Goal: Task Accomplishment & Management: Complete application form

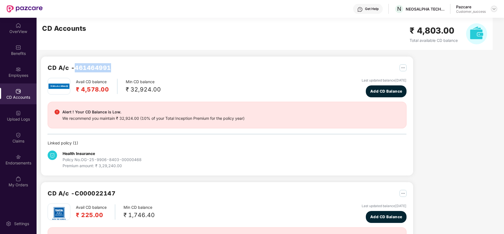
click at [492, 8] on img at bounding box center [494, 9] width 4 height 4
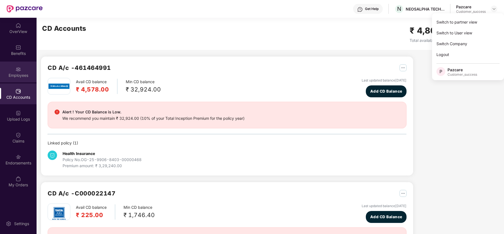
click at [0, 73] on div "Employees" at bounding box center [18, 76] width 37 height 6
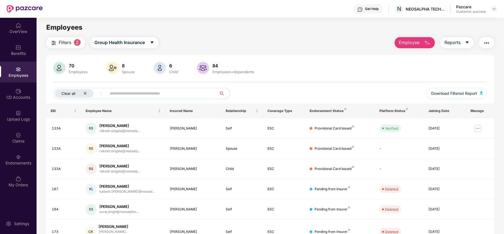
click at [87, 93] on div "Clear all" at bounding box center [74, 93] width 39 height 8
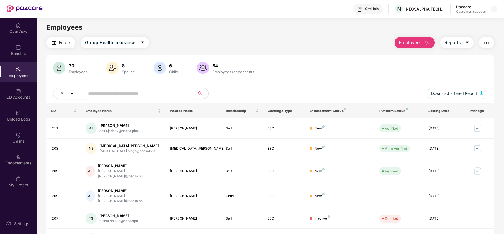
click at [111, 94] on input "text" at bounding box center [137, 93] width 99 height 8
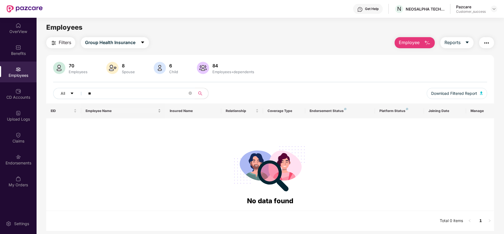
type input "*"
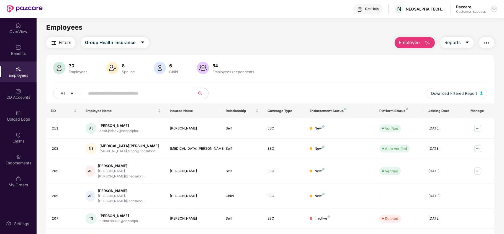
click at [497, 10] on div at bounding box center [494, 9] width 7 height 7
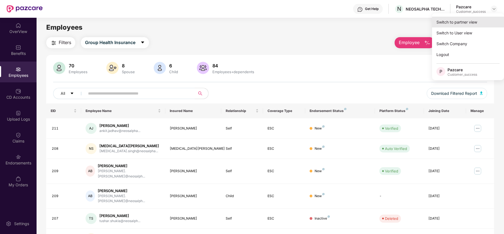
click at [467, 22] on div "Switch to partner view" at bounding box center [468, 22] width 72 height 11
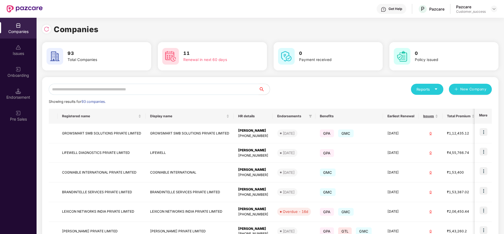
click at [192, 89] on input "text" at bounding box center [154, 89] width 210 height 11
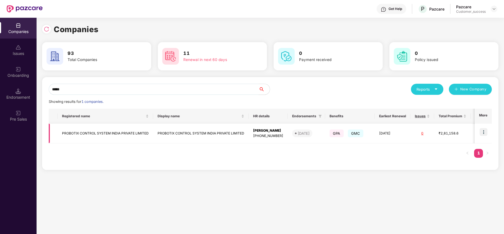
type input "*****"
click at [482, 129] on img at bounding box center [484, 132] width 8 height 8
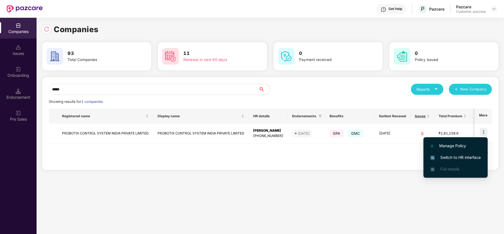
click at [468, 157] on span "Switch to HR interface" at bounding box center [456, 157] width 50 height 6
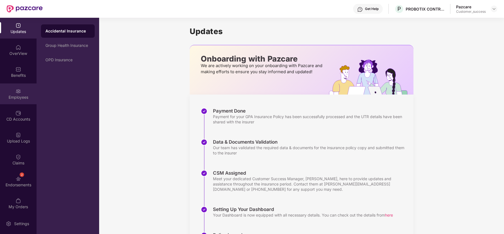
click at [23, 93] on div "Employees" at bounding box center [18, 93] width 37 height 21
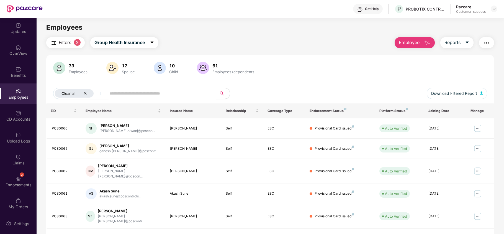
click at [87, 94] on div "Clear all" at bounding box center [74, 93] width 39 height 8
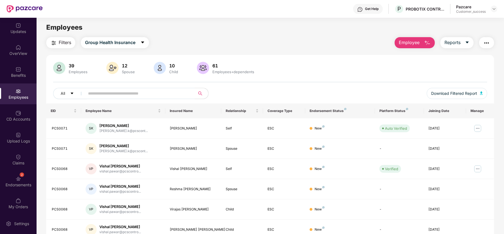
click at [416, 42] on span "Employee" at bounding box center [409, 42] width 21 height 7
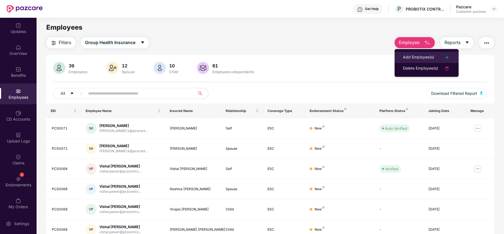
click at [407, 55] on div "Add Employee(s)" at bounding box center [418, 57] width 31 height 7
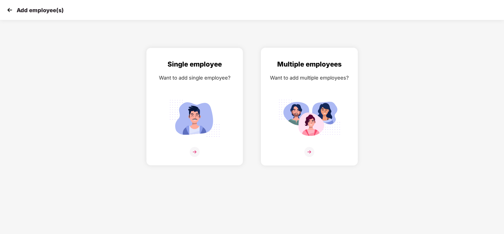
click at [304, 100] on img at bounding box center [309, 118] width 62 height 43
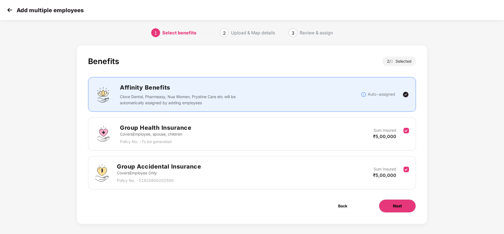
click at [387, 208] on button "Next" at bounding box center [397, 205] width 37 height 13
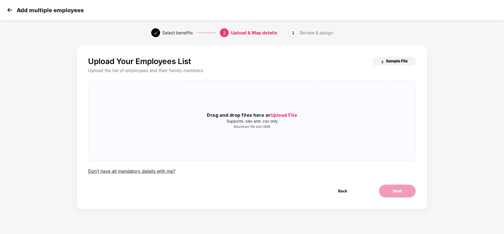
click at [390, 63] on span "Sample File" at bounding box center [397, 60] width 22 height 5
click at [6, 3] on div "Add multiple employees" at bounding box center [252, 10] width 504 height 20
click at [6, 9] on img at bounding box center [10, 10] width 8 height 8
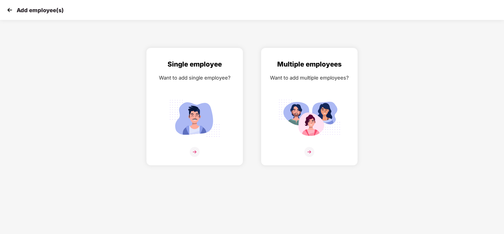
click at [10, 10] on img at bounding box center [10, 10] width 8 height 8
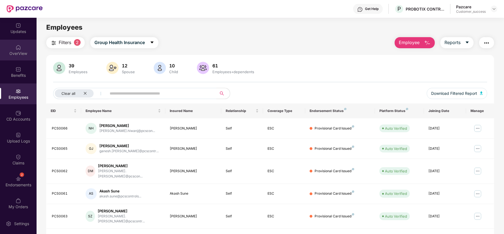
click at [18, 57] on div "OverView" at bounding box center [18, 50] width 37 height 21
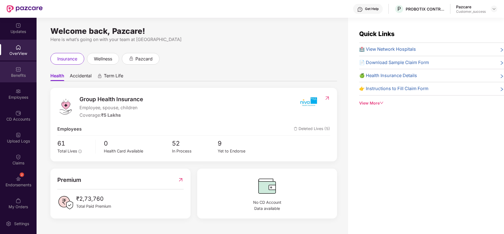
click at [3, 67] on div "Benefits" at bounding box center [18, 72] width 37 height 21
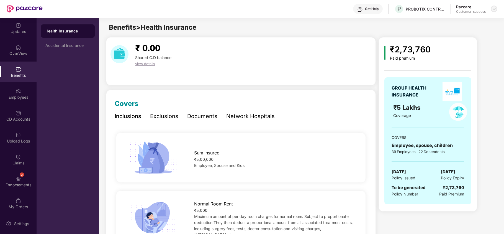
click at [493, 8] on img at bounding box center [494, 9] width 4 height 4
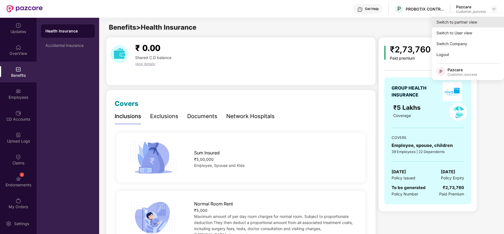
click at [460, 20] on div "Switch to partner view" at bounding box center [468, 22] width 72 height 11
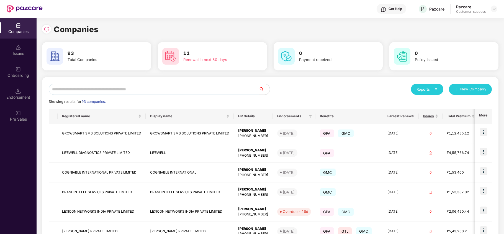
click at [109, 90] on input "text" at bounding box center [154, 89] width 210 height 11
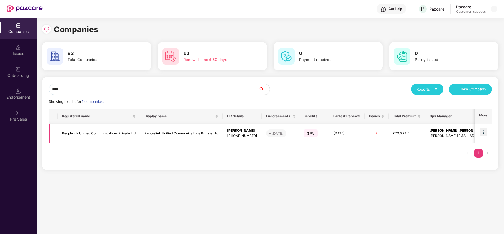
type input "****"
click at [486, 134] on img at bounding box center [484, 132] width 8 height 8
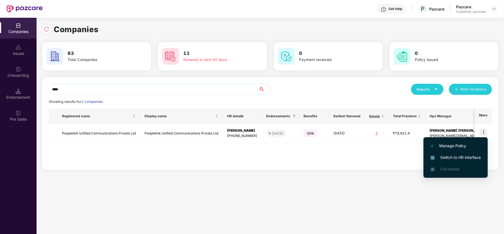
click at [471, 156] on span "Switch to HR interface" at bounding box center [456, 157] width 50 height 6
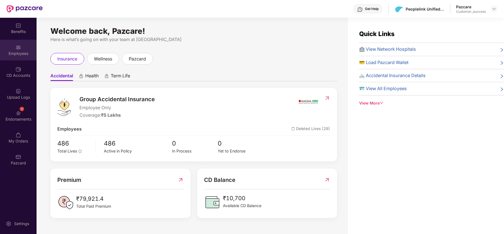
click at [24, 55] on div "Employees" at bounding box center [18, 54] width 37 height 6
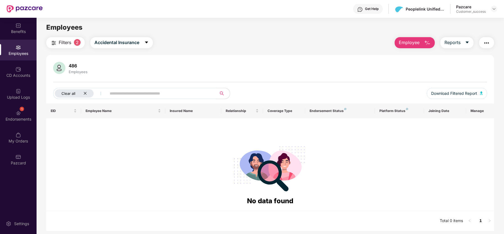
click at [86, 92] on div "Clear all" at bounding box center [74, 93] width 39 height 8
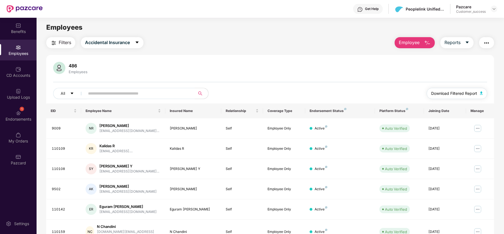
click at [454, 90] on span "Download Filtered Report" at bounding box center [454, 93] width 46 height 6
click at [414, 48] on button "Employee" at bounding box center [415, 42] width 40 height 11
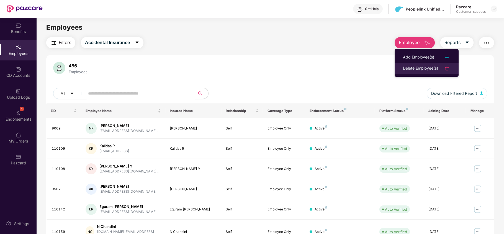
click at [414, 69] on div "Delete Employee(s)" at bounding box center [420, 68] width 35 height 7
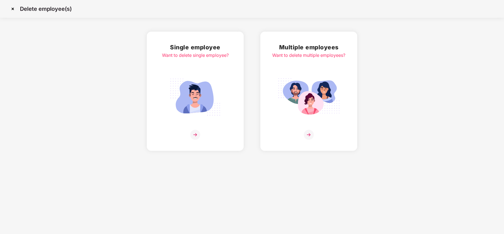
click at [325, 80] on img at bounding box center [309, 96] width 62 height 43
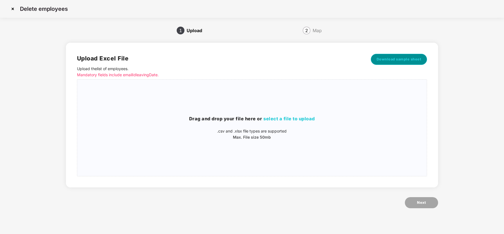
click at [392, 54] on button "Download sample sheet" at bounding box center [399, 59] width 57 height 11
click at [273, 114] on div "Drag and drop your file here or select a file to upload .csv and .xlsx file typ…" at bounding box center [252, 128] width 350 height 88
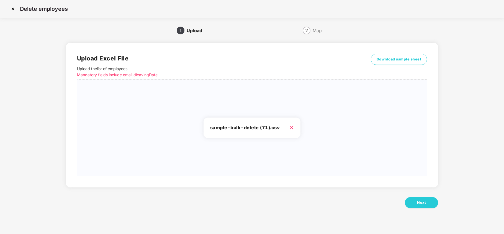
click at [408, 194] on div "Upload Excel File Upload the list of employees . Mandatory fields include email…" at bounding box center [252, 128] width 372 height 187
click at [411, 201] on button "Next" at bounding box center [421, 202] width 33 height 11
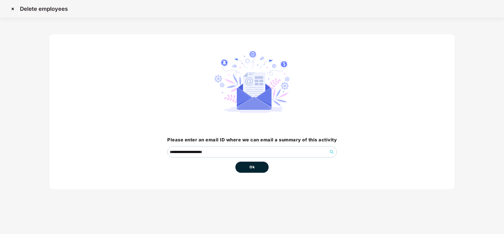
click at [257, 170] on button "Ok" at bounding box center [252, 167] width 33 height 11
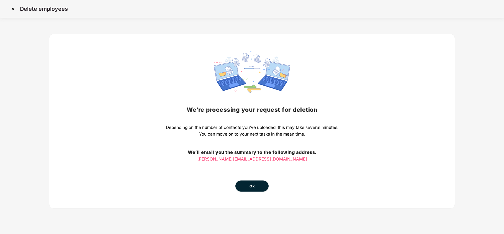
click at [15, 6] on img at bounding box center [12, 8] width 9 height 9
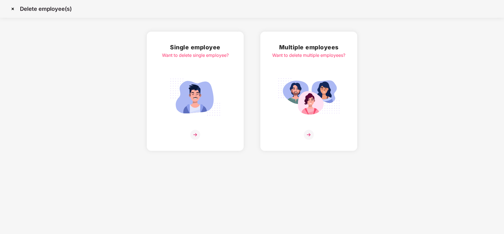
click at [14, 6] on img at bounding box center [12, 8] width 9 height 9
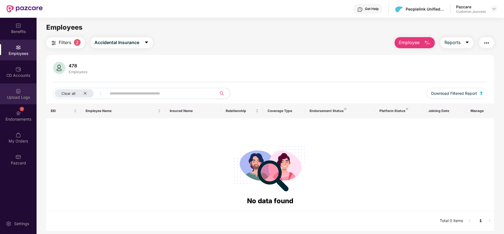
click at [24, 89] on div "Upload Logs" at bounding box center [18, 93] width 37 height 21
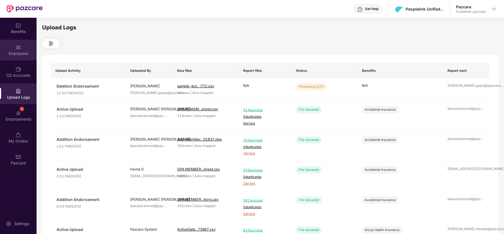
click at [18, 58] on div "Employees" at bounding box center [18, 50] width 37 height 21
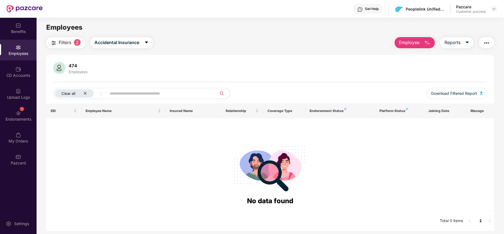
click at [85, 91] on div "Clear all" at bounding box center [74, 93] width 39 height 8
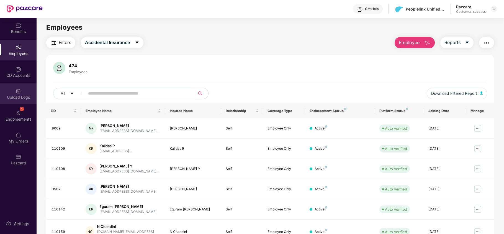
click at [20, 99] on div "Upload Logs" at bounding box center [18, 97] width 37 height 6
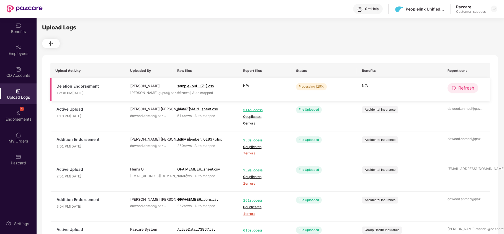
click at [459, 90] on span "Refresh" at bounding box center [467, 88] width 16 height 7
click at [455, 87] on icon "redo" at bounding box center [454, 88] width 4 height 4
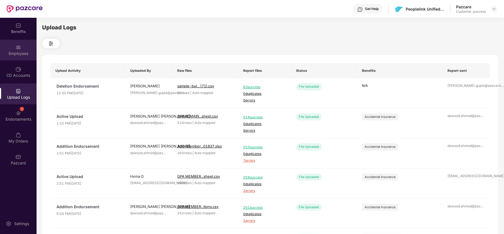
click at [9, 53] on div "Employees" at bounding box center [18, 54] width 37 height 6
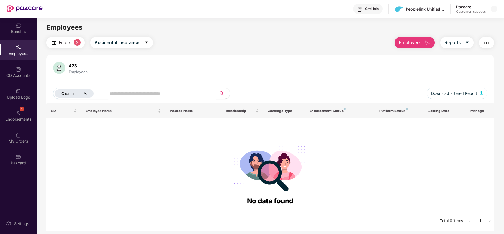
click at [83, 94] on icon "close" at bounding box center [85, 93] width 4 height 4
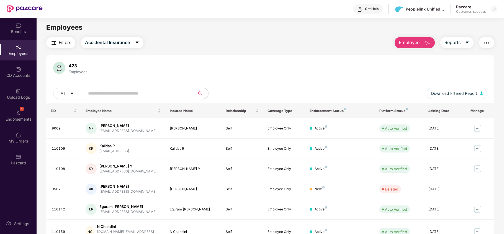
click at [413, 40] on span "Employee" at bounding box center [409, 42] width 21 height 7
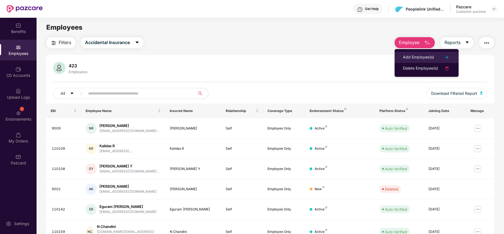
click at [409, 56] on div "Add Employee(s)" at bounding box center [418, 57] width 31 height 7
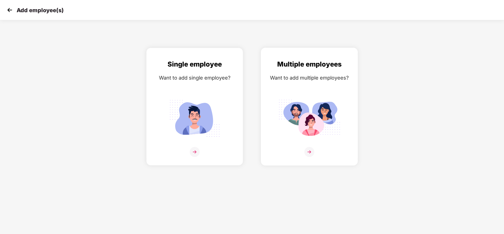
click at [318, 103] on img at bounding box center [309, 118] width 62 height 43
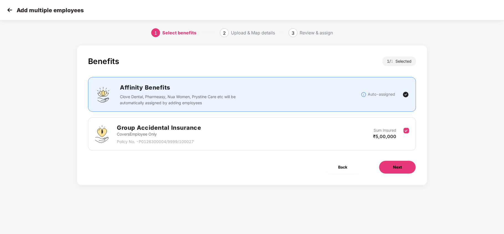
click at [392, 169] on button "Next" at bounding box center [397, 166] width 37 height 13
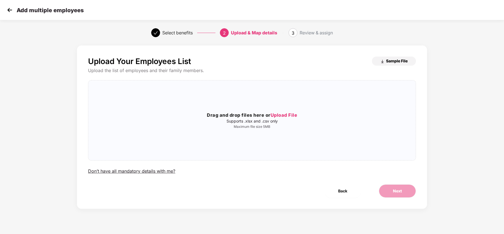
click at [393, 58] on span "Sample File" at bounding box center [397, 60] width 22 height 5
click at [268, 111] on div "Drag and drop files here or Upload File Supports .xlsx and .csv only Maximum fi…" at bounding box center [252, 120] width 328 height 71
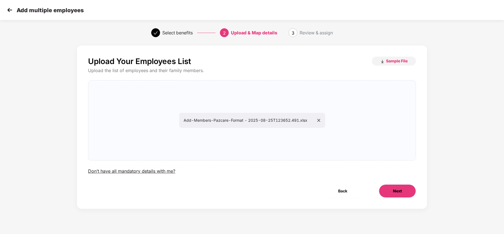
click at [396, 193] on span "Next" at bounding box center [397, 191] width 9 height 6
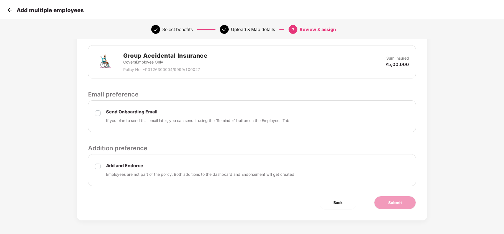
scroll to position [130, 0]
click at [387, 201] on button "Submit" at bounding box center [395, 202] width 42 height 13
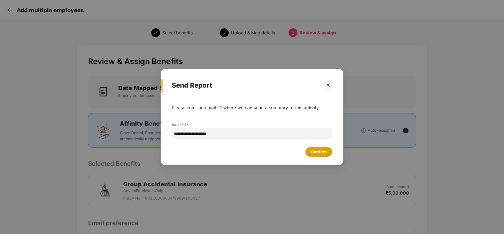
click at [322, 152] on div "Confirm" at bounding box center [319, 152] width 16 height 6
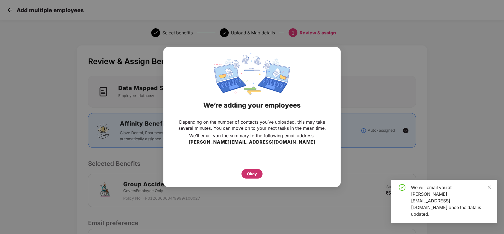
click at [260, 177] on div "Okay" at bounding box center [252, 173] width 21 height 9
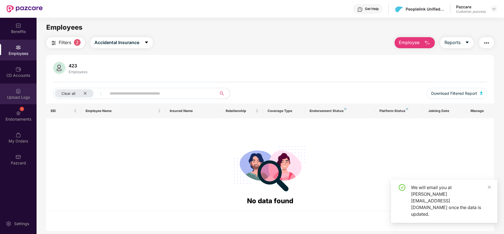
click at [22, 101] on div "Upload Logs" at bounding box center [18, 93] width 37 height 21
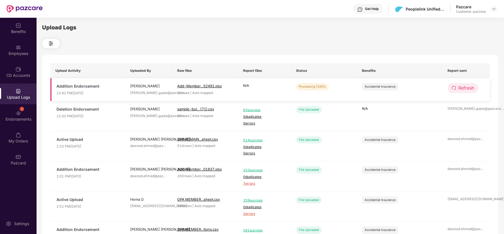
click at [455, 85] on button "Refresh" at bounding box center [463, 88] width 31 height 10
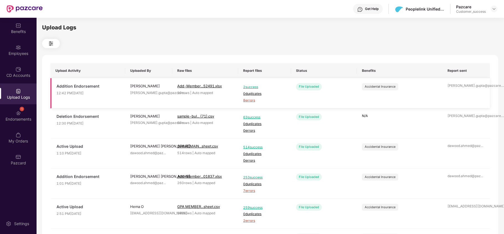
click at [247, 101] on span "8 errors" at bounding box center [264, 100] width 43 height 5
click at [25, 59] on div "Employees" at bounding box center [18, 50] width 37 height 21
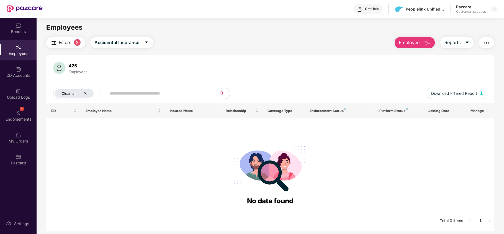
click at [86, 94] on icon "close" at bounding box center [85, 93] width 4 height 4
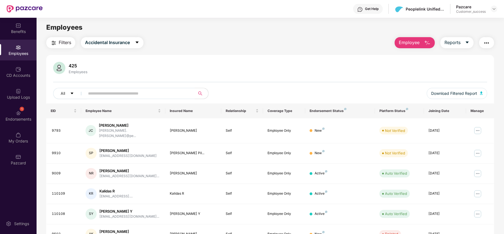
click at [419, 44] on span "Employee" at bounding box center [409, 42] width 21 height 7
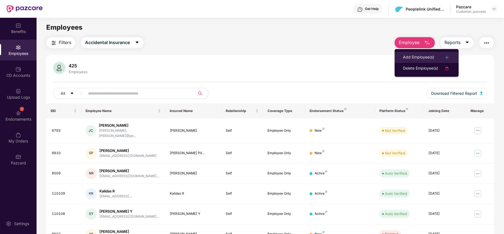
drag, startPoint x: 416, startPoint y: 47, endPoint x: 412, endPoint y: 55, distance: 9.7
click at [412, 55] on div "Add Employee(s)" at bounding box center [418, 57] width 31 height 7
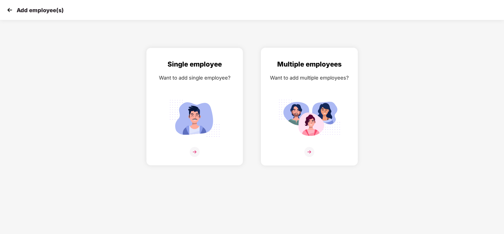
click at [303, 87] on div "Multiple employees Want to add multiple employees?" at bounding box center [309, 111] width 85 height 105
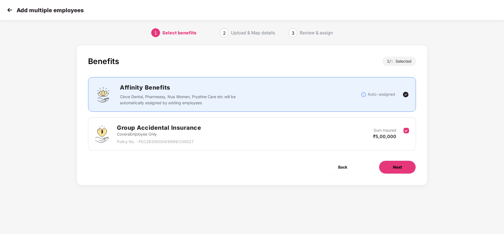
click at [406, 164] on button "Next" at bounding box center [397, 166] width 37 height 13
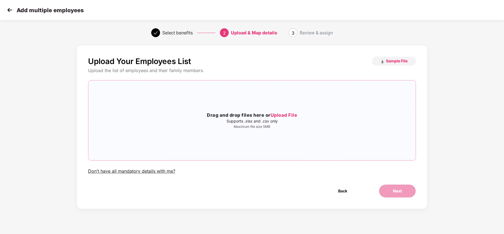
click at [290, 122] on p "Supports .xlsx and .csv only" at bounding box center [252, 121] width 328 height 4
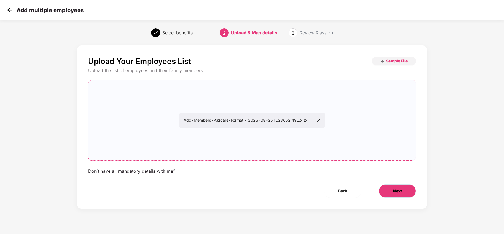
click at [385, 194] on button "Next" at bounding box center [397, 190] width 37 height 13
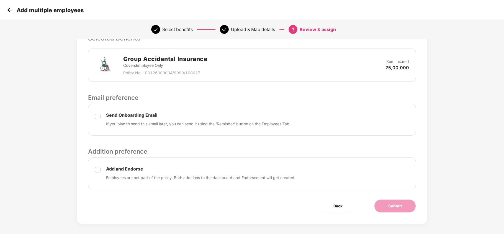
scroll to position [130, 0]
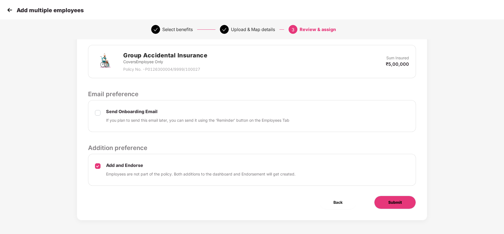
click at [394, 196] on button "Submit" at bounding box center [395, 202] width 42 height 13
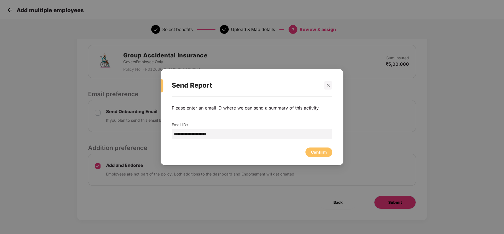
scroll to position [0, 0]
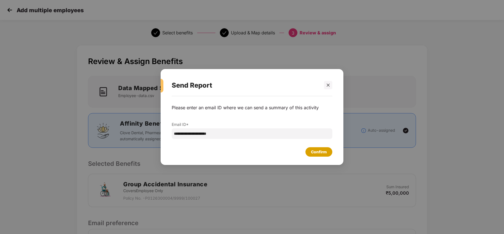
click at [312, 152] on div "Confirm" at bounding box center [319, 152] width 16 height 6
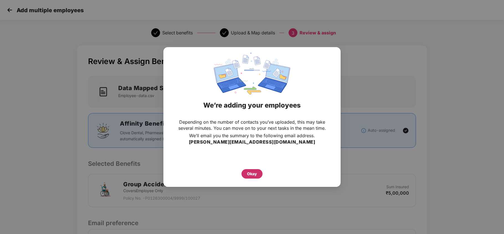
click at [254, 174] on div "Okay" at bounding box center [252, 174] width 10 height 6
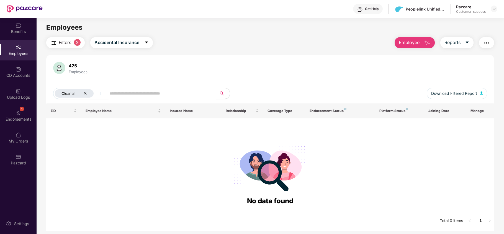
click at [83, 91] on div "Clear all" at bounding box center [74, 93] width 39 height 8
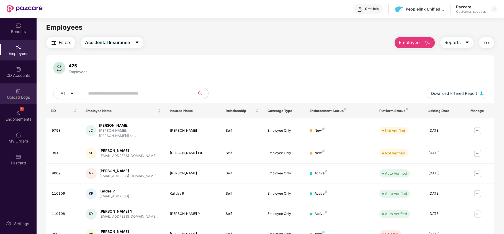
click at [25, 92] on div "Upload Logs" at bounding box center [18, 93] width 37 height 21
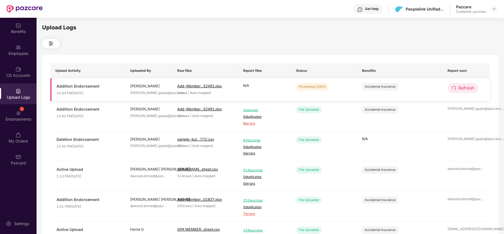
click at [458, 90] on button "Refresh" at bounding box center [463, 88] width 31 height 10
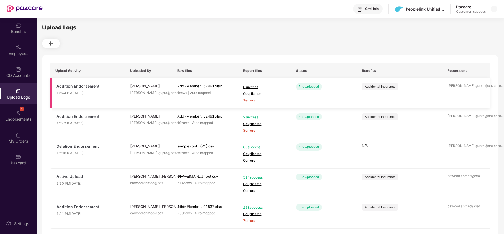
click at [251, 100] on span "1 errors" at bounding box center [264, 100] width 43 height 5
click at [243, 100] on td "0 success 0 duplicates 1 errors" at bounding box center [264, 93] width 53 height 30
click at [248, 100] on span "1 errors" at bounding box center [264, 100] width 43 height 5
click at [17, 70] on img at bounding box center [19, 70] width 6 height 6
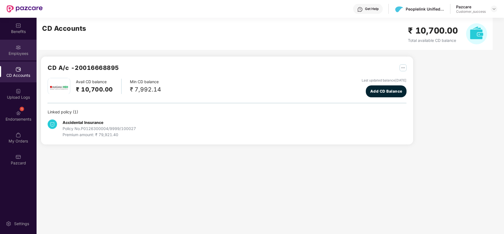
click at [22, 54] on div "Employees" at bounding box center [18, 54] width 37 height 6
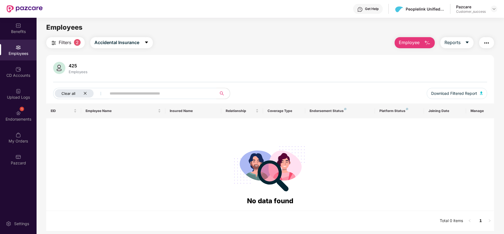
click at [87, 94] on div "Clear all" at bounding box center [74, 93] width 39 height 8
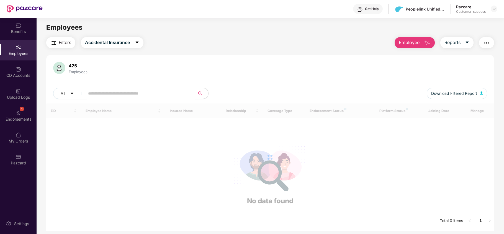
click at [101, 92] on input "text" at bounding box center [137, 93] width 99 height 8
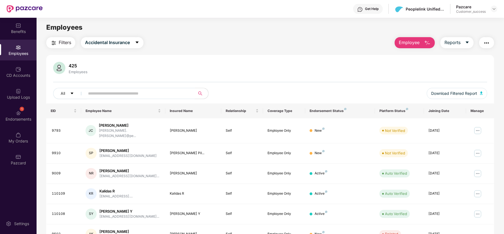
paste input "****"
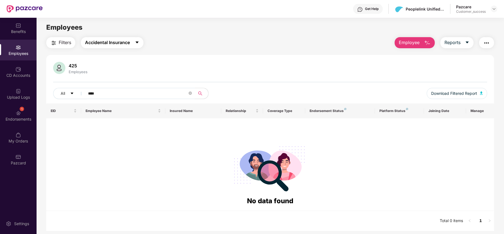
click at [116, 45] on span "Accidental Insurance" at bounding box center [107, 42] width 45 height 7
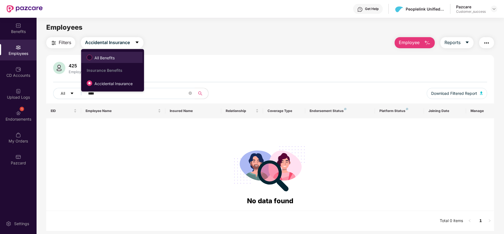
click at [116, 58] on span "All Benefits" at bounding box center [104, 58] width 25 height 6
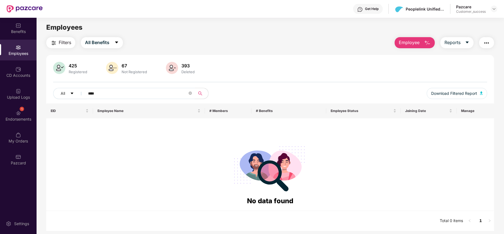
click at [148, 95] on input "****" at bounding box center [137, 93] width 99 height 8
paste input "text"
type input "****"
click at [190, 91] on span at bounding box center [190, 93] width 3 height 5
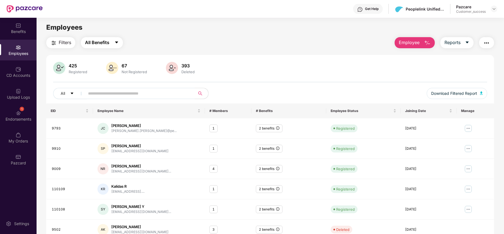
click at [99, 46] on button "All Benefits" at bounding box center [102, 42] width 42 height 11
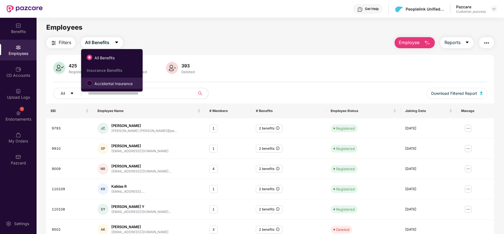
click at [100, 85] on span "Accidental Insurance" at bounding box center [113, 84] width 43 height 6
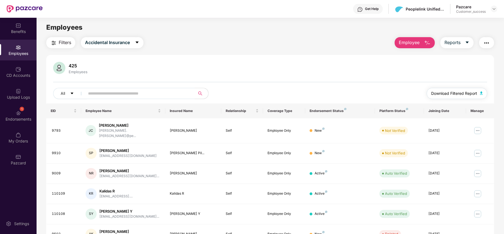
click at [431, 93] on span "Download Filtered Report" at bounding box center [454, 93] width 46 height 6
click at [492, 9] on img at bounding box center [494, 9] width 4 height 4
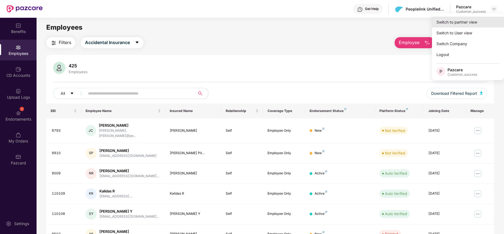
click at [477, 19] on div "Switch to partner view" at bounding box center [468, 22] width 72 height 11
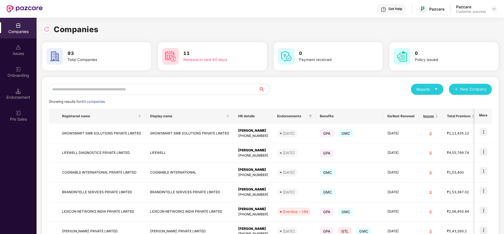
click at [182, 91] on input "text" at bounding box center [154, 89] width 210 height 11
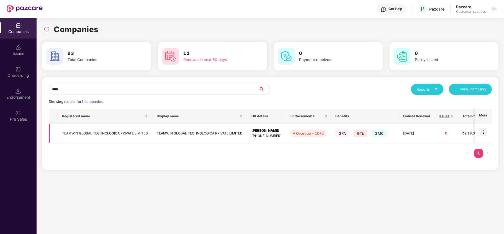
type input "****"
click at [484, 131] on img at bounding box center [484, 132] width 8 height 8
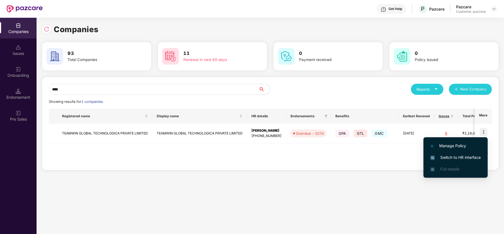
click at [464, 152] on li "Switch to HR interface" at bounding box center [456, 158] width 64 height 12
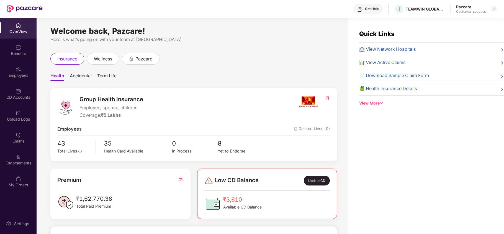
click at [17, 70] on img at bounding box center [19, 70] width 6 height 6
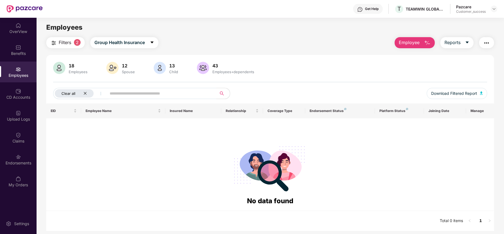
click at [85, 93] on icon "close" at bounding box center [85, 93] width 4 height 4
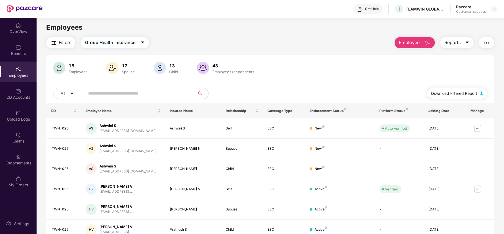
click at [438, 91] on span "Download Filtered Report" at bounding box center [454, 93] width 46 height 6
click at [495, 6] on div at bounding box center [494, 9] width 7 height 7
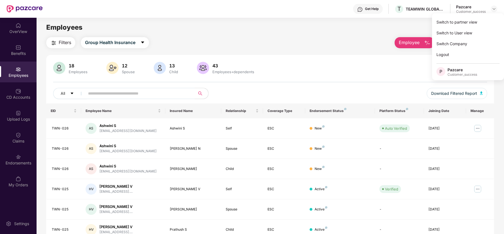
click at [474, 14] on div "Switch to partner view Switch to User view Switch Company Logout P Pazcare Cust…" at bounding box center [468, 46] width 72 height 67
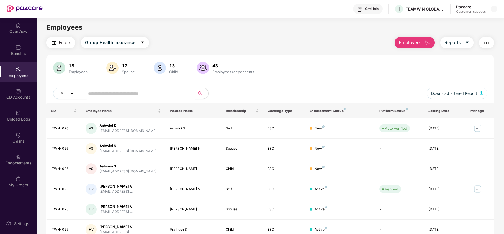
click at [450, 26] on div "Employees" at bounding box center [270, 27] width 467 height 11
click at [494, 8] on img at bounding box center [494, 9] width 4 height 4
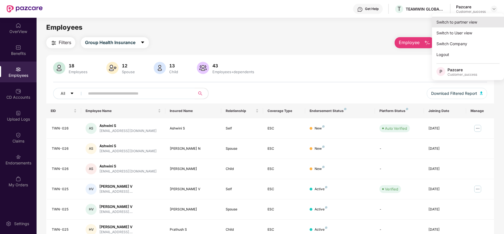
click at [467, 22] on div "Switch to partner view" at bounding box center [468, 22] width 72 height 11
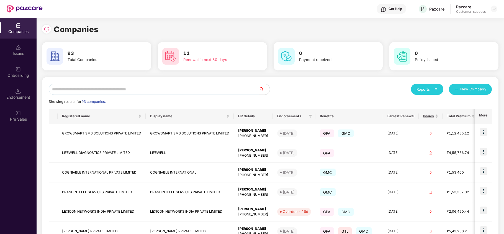
click at [156, 88] on input "text" at bounding box center [154, 89] width 210 height 11
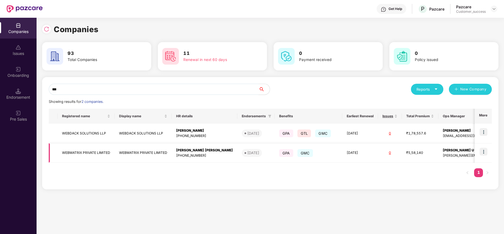
type input "***"
click at [484, 150] on img at bounding box center [484, 152] width 8 height 8
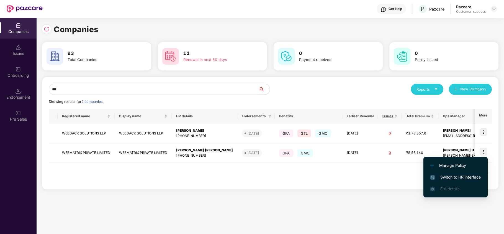
click at [454, 178] on span "Switch to HR interface" at bounding box center [456, 177] width 50 height 6
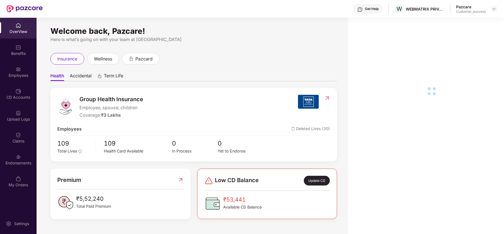
click at [21, 70] on div "Employees" at bounding box center [18, 72] width 37 height 21
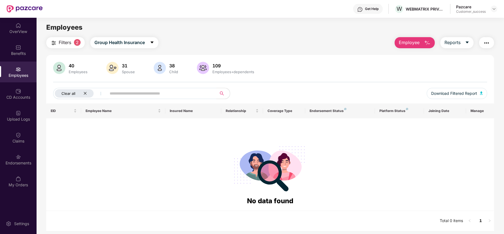
click at [86, 94] on icon "close" at bounding box center [85, 93] width 4 height 4
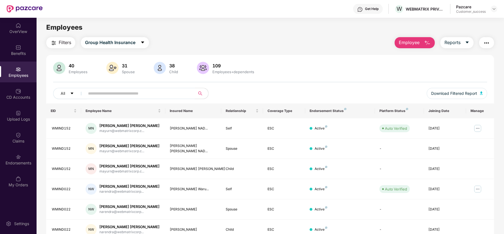
click at [162, 93] on input "text" at bounding box center [137, 93] width 99 height 8
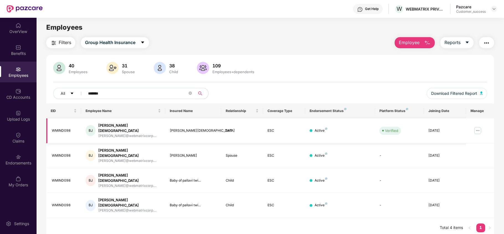
type input "*******"
click at [477, 127] on img at bounding box center [478, 130] width 9 height 9
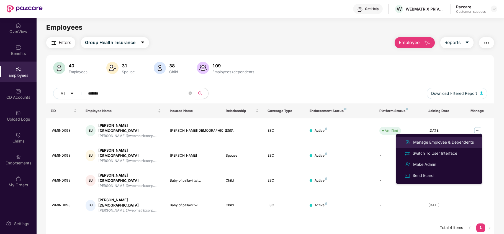
click at [439, 142] on div "Manage Employee & Dependents" at bounding box center [443, 142] width 63 height 6
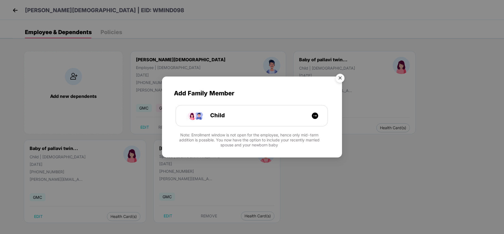
click at [340, 80] on img "Close" at bounding box center [341, 79] width 16 height 16
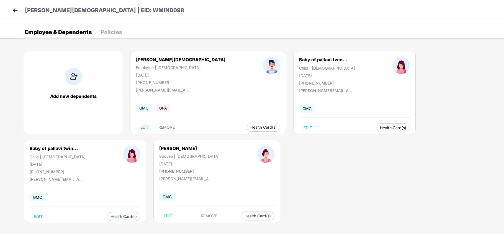
click at [380, 129] on span "Health Card(s)" at bounding box center [393, 127] width 26 height 3
click at [343, 138] on span "Health Insurance(ESC)" at bounding box center [338, 140] width 48 height 6
click at [444, 141] on span "Health Insurance(ESC)" at bounding box center [459, 140] width 48 height 6
click at [13, 11] on img at bounding box center [15, 10] width 8 height 8
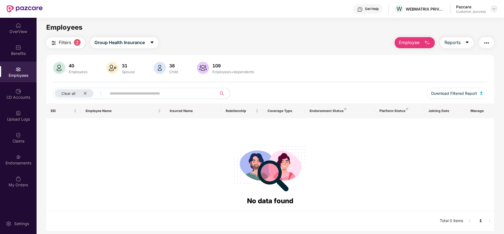
click at [494, 8] on img at bounding box center [494, 9] width 4 height 4
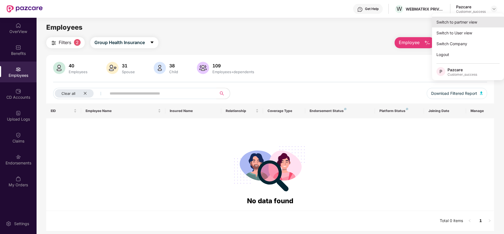
click at [468, 18] on div "Switch to partner view" at bounding box center [468, 22] width 72 height 11
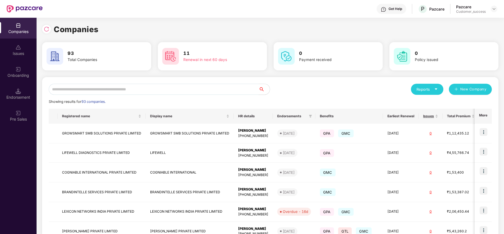
click at [170, 88] on input "text" at bounding box center [154, 89] width 210 height 11
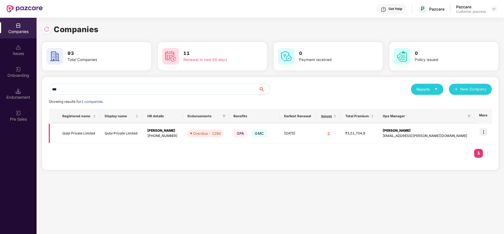
type input "***"
click at [486, 132] on img at bounding box center [484, 132] width 8 height 8
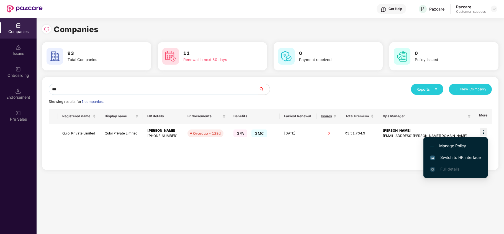
click at [449, 154] on span "Switch to HR interface" at bounding box center [456, 157] width 50 height 6
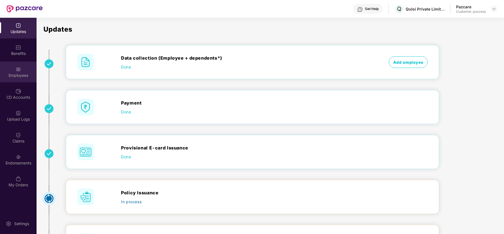
click at [10, 67] on div "Employees" at bounding box center [18, 72] width 37 height 21
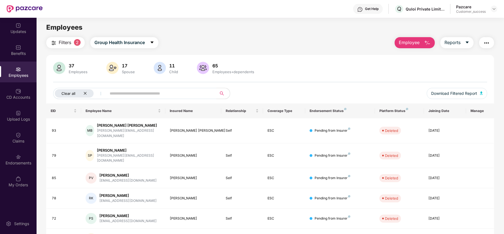
click at [85, 93] on icon "close" at bounding box center [85, 93] width 3 height 3
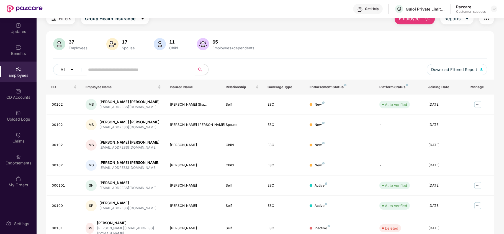
scroll to position [37, 0]
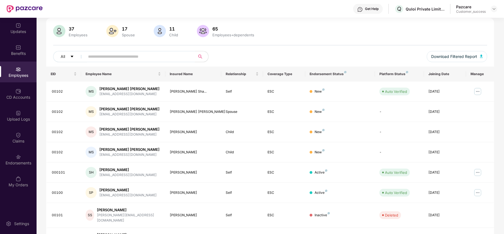
click at [144, 56] on input "text" at bounding box center [137, 56] width 99 height 8
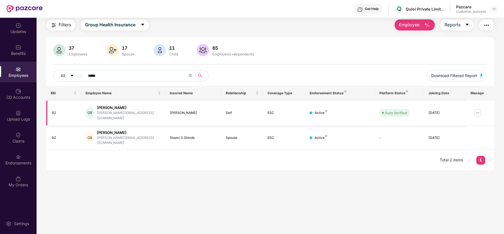
scroll to position [18, 0]
type input "*****"
click at [477, 112] on img at bounding box center [478, 112] width 9 height 9
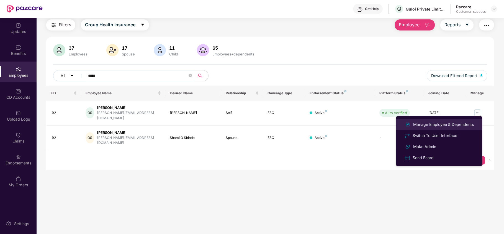
click at [453, 126] on div "Manage Employee & Dependents" at bounding box center [443, 124] width 63 height 6
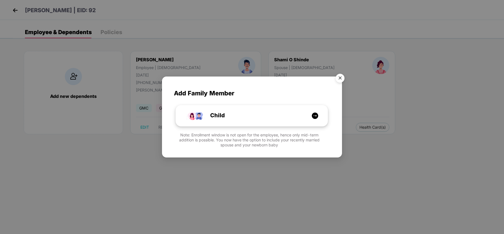
click at [284, 116] on div "Child" at bounding box center [255, 115] width 114 height 9
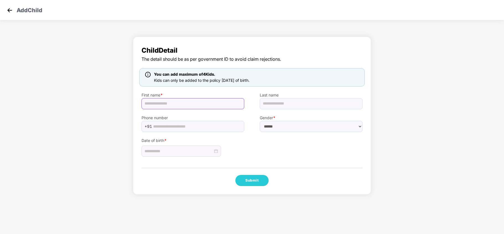
click at [198, 101] on input "text" at bounding box center [193, 103] width 103 height 11
type input "*"
type input "**********"
click at [292, 129] on select "****** **** ******" at bounding box center [311, 126] width 103 height 11
select select "****"
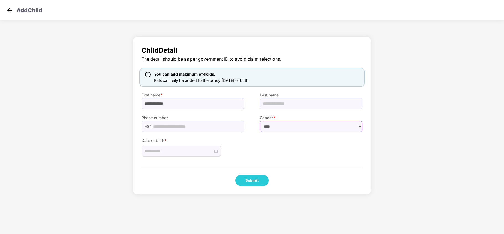
click at [260, 121] on select "****** **** ******" at bounding box center [311, 126] width 103 height 11
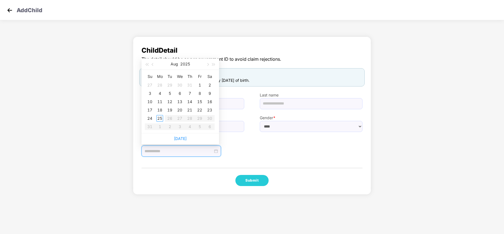
click at [192, 154] on input at bounding box center [179, 151] width 68 height 6
type input "**********"
click at [197, 100] on div "15" at bounding box center [199, 101] width 7 height 7
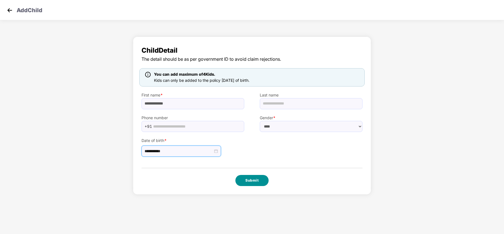
drag, startPoint x: 249, startPoint y: 174, endPoint x: 251, endPoint y: 178, distance: 5.0
click at [249, 175] on div "**********" at bounding box center [252, 116] width 238 height 158
click at [251, 178] on button "Submit" at bounding box center [252, 180] width 33 height 11
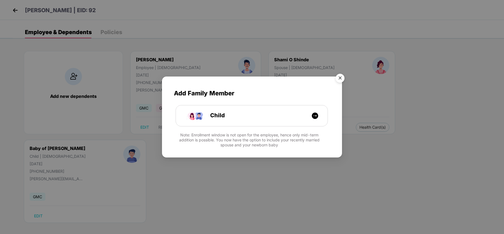
click at [343, 77] on img "Close" at bounding box center [341, 79] width 16 height 16
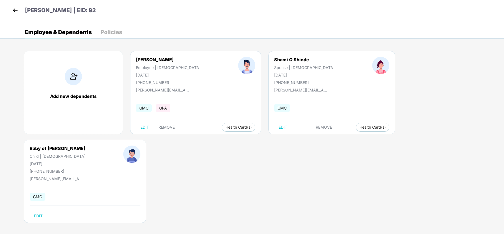
click at [15, 8] on img at bounding box center [15, 10] width 8 height 8
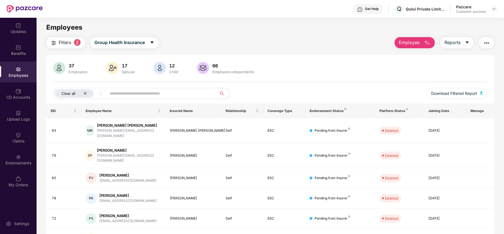
click at [88, 93] on div "Clear all" at bounding box center [74, 93] width 39 height 8
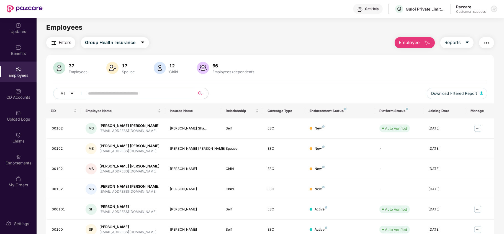
click at [495, 9] on img at bounding box center [494, 9] width 4 height 4
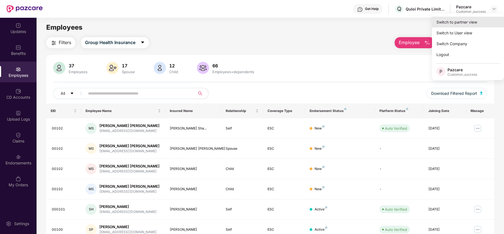
click at [436, 24] on div "Switch to partner view" at bounding box center [468, 22] width 72 height 11
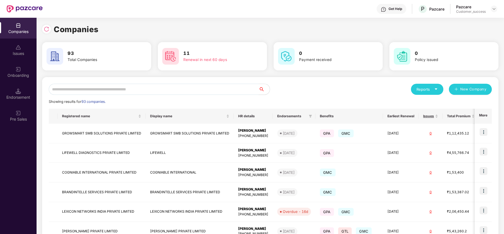
click at [178, 86] on input "text" at bounding box center [154, 89] width 210 height 11
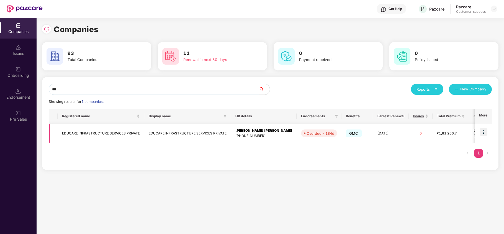
type input "***"
click at [484, 129] on img at bounding box center [484, 132] width 8 height 8
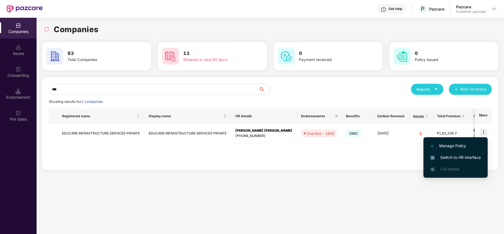
click at [466, 154] on span "Switch to HR interface" at bounding box center [456, 157] width 50 height 6
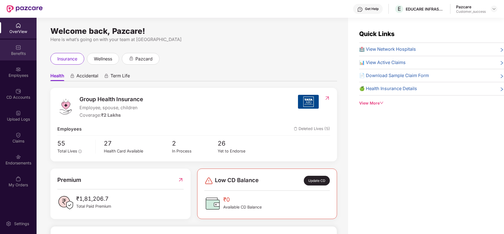
click at [19, 55] on div "Benefits" at bounding box center [18, 54] width 37 height 6
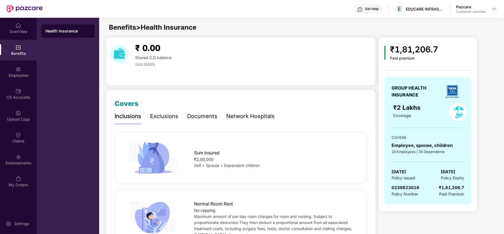
click at [402, 17] on div "Get Help E EDUCARE INFRASTRUCTURE SERVICES PRIVATE Pazcare Customer_success" at bounding box center [270, 9] width 455 height 18
click at [399, 21] on div "EDUCARE INFRASTRUCTURE SERVICES PRIVATE" at bounding box center [428, 21] width 69 height 13
copy div "EDUCARE INFRASTRUCTURE SERVICES PRIVATE"
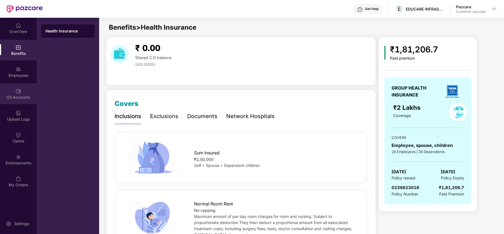
click at [6, 86] on div "CD Accounts" at bounding box center [18, 93] width 37 height 21
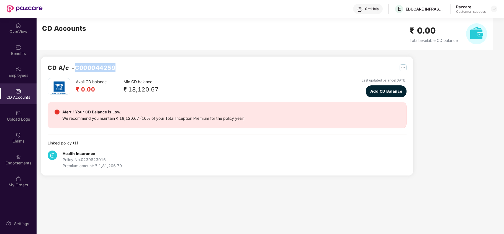
drag, startPoint x: 104, startPoint y: 67, endPoint x: 78, endPoint y: 68, distance: 26.9
click at [78, 68] on div "CD A/c - C000044259" at bounding box center [227, 70] width 359 height 15
copy h2 "C000044259"
drag, startPoint x: 494, startPoint y: 9, endPoint x: 482, endPoint y: 13, distance: 13.2
click at [494, 9] on img at bounding box center [494, 9] width 4 height 4
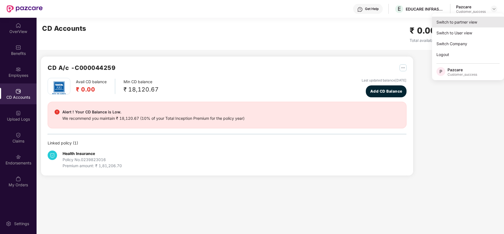
click at [463, 18] on div "Switch to partner view" at bounding box center [468, 22] width 72 height 11
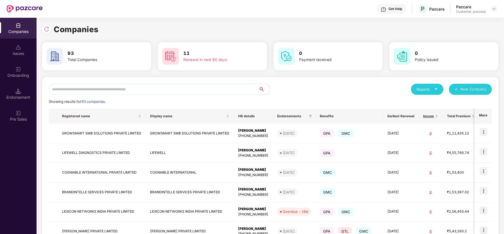
click at [191, 85] on input "text" at bounding box center [154, 89] width 210 height 11
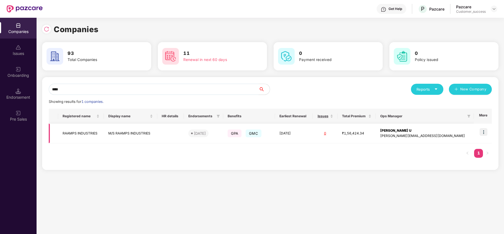
type input "****"
click at [81, 127] on td "RAAMPS INDUSTRIES" at bounding box center [81, 134] width 46 height 20
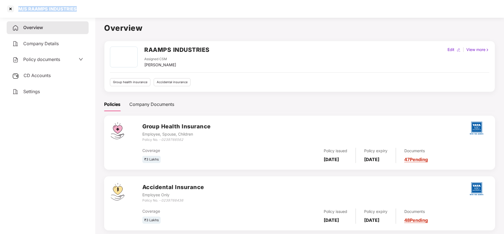
copy div "M/S RAAMPS INDUSTRIES"
drag, startPoint x: 82, startPoint y: 9, endPoint x: 15, endPoint y: 16, distance: 67.7
click at [14, 16] on div "M/S RAAMPS INDUSTRIES" at bounding box center [252, 9] width 504 height 18
click at [9, 8] on div at bounding box center [10, 8] width 9 height 9
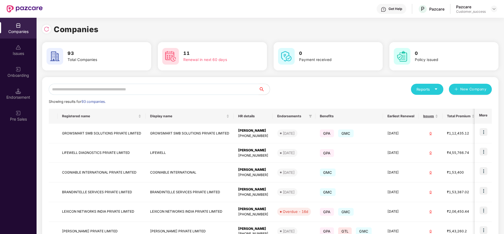
click at [119, 89] on input "text" at bounding box center [154, 89] width 210 height 11
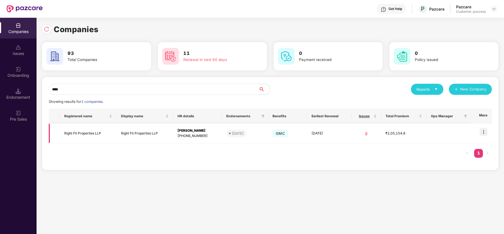
type input "****"
click at [484, 129] on img at bounding box center [484, 132] width 8 height 8
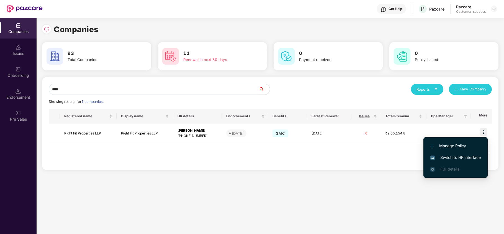
click at [464, 157] on span "Switch to HR interface" at bounding box center [456, 157] width 50 height 6
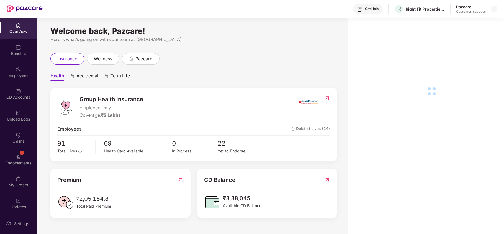
click at [21, 96] on div "CD Accounts" at bounding box center [18, 97] width 37 height 6
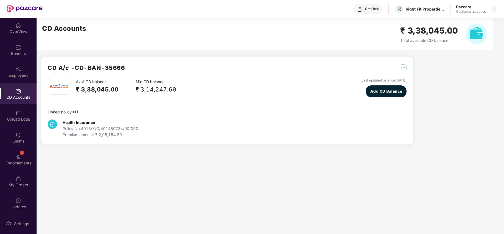
click at [18, 69] on img at bounding box center [19, 70] width 6 height 6
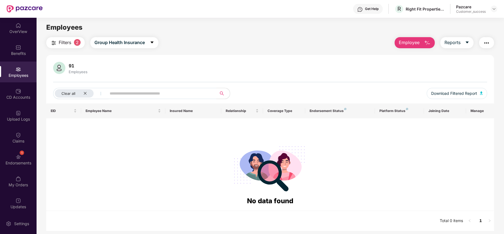
click at [497, 6] on div at bounding box center [494, 9] width 7 height 7
click at [493, 9] on img at bounding box center [494, 9] width 4 height 4
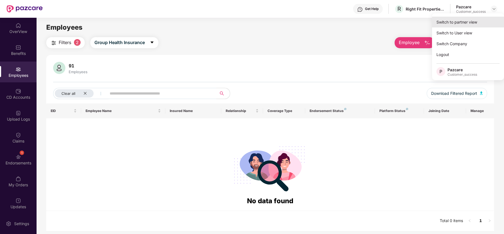
click at [479, 19] on div "Switch to partner view" at bounding box center [468, 22] width 72 height 11
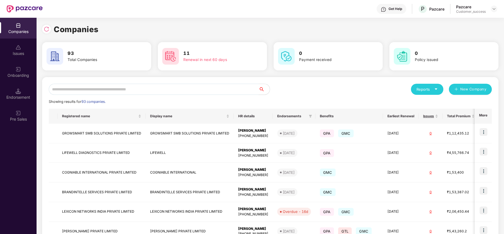
click at [176, 89] on input "text" at bounding box center [154, 89] width 210 height 11
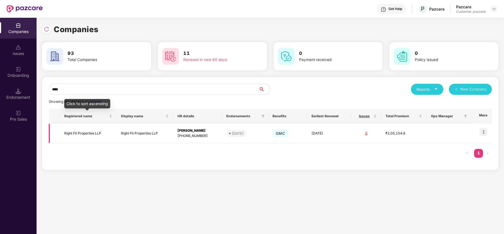
type input "****"
click at [89, 138] on td "Right Fit Properties LLP" at bounding box center [88, 134] width 57 height 20
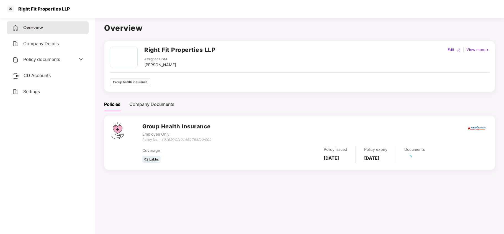
click at [60, 62] on div "Policy documents" at bounding box center [36, 59] width 48 height 7
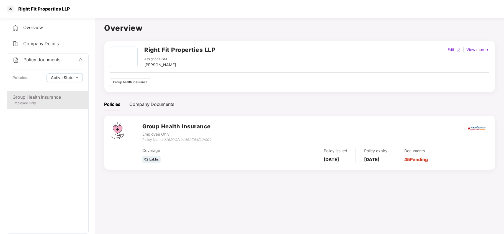
drag, startPoint x: 50, startPoint y: 105, endPoint x: 83, endPoint y: 95, distance: 33.7
click at [50, 105] on div "Employee Only" at bounding box center [47, 103] width 70 height 5
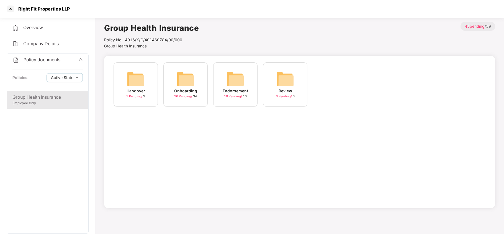
click at [186, 75] on img at bounding box center [186, 79] width 18 height 18
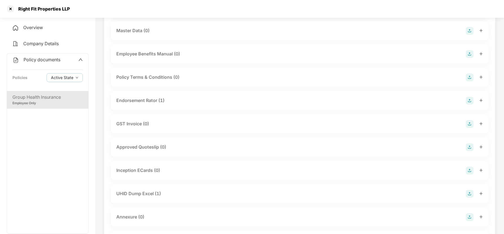
scroll to position [148, 0]
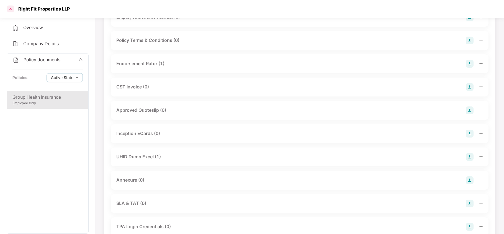
click at [12, 6] on div at bounding box center [10, 8] width 9 height 9
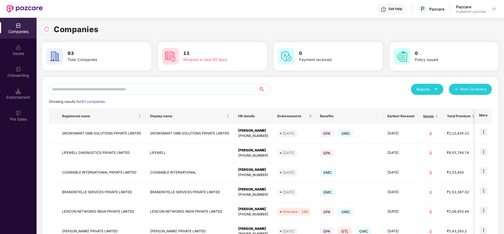
click at [120, 91] on input "text" at bounding box center [154, 89] width 210 height 11
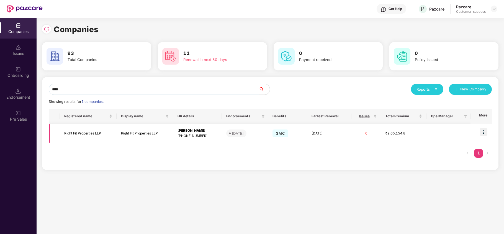
type input "****"
click at [483, 131] on img at bounding box center [484, 132] width 8 height 8
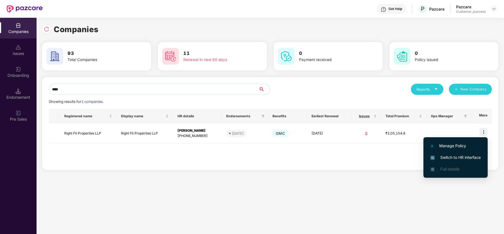
click at [470, 156] on span "Switch to HR interface" at bounding box center [456, 157] width 50 height 6
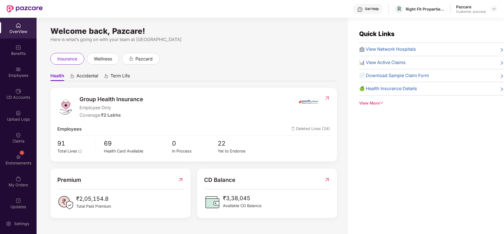
click at [8, 74] on div "Employees" at bounding box center [18, 76] width 37 height 6
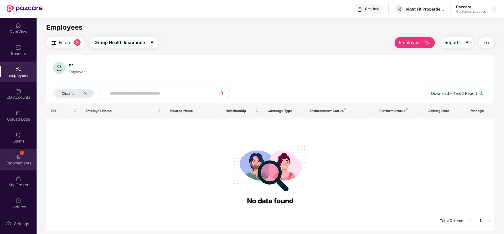
click at [20, 161] on div "Endorsements" at bounding box center [18, 163] width 37 height 6
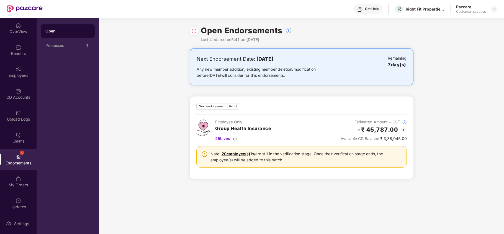
click at [401, 131] on img at bounding box center [403, 129] width 7 height 7
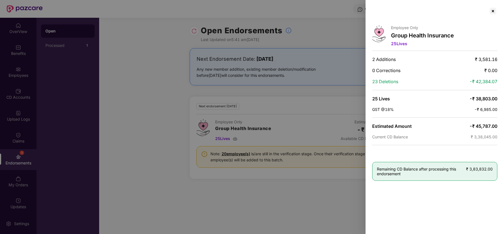
drag, startPoint x: 492, startPoint y: 11, endPoint x: 483, endPoint y: 18, distance: 11.4
click at [491, 11] on div at bounding box center [493, 11] width 9 height 9
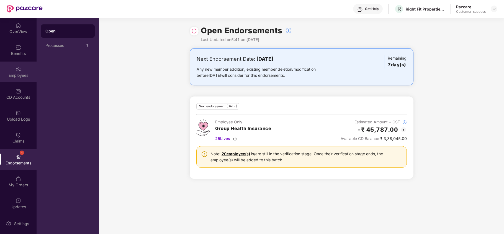
click at [7, 65] on div "Employees" at bounding box center [18, 72] width 37 height 21
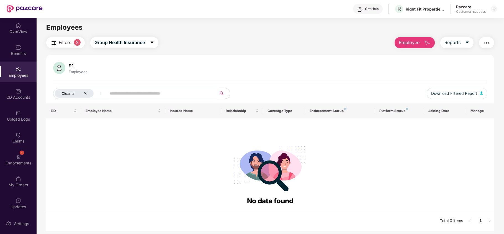
click at [84, 92] on icon "close" at bounding box center [85, 93] width 4 height 4
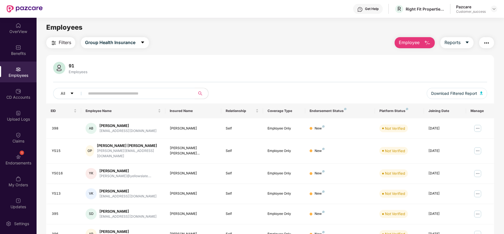
click at [486, 40] on img "button" at bounding box center [487, 43] width 7 height 7
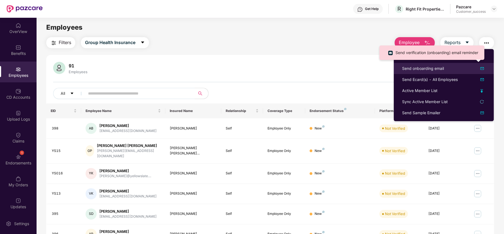
click at [438, 66] on div "Send onboarding email" at bounding box center [423, 68] width 42 height 6
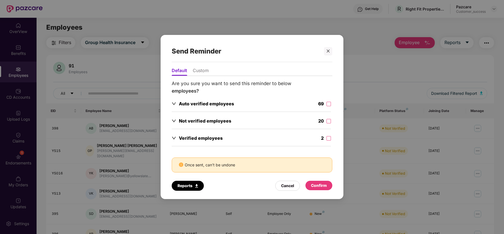
click at [325, 101] on div "69" at bounding box center [324, 104] width 13 height 8
click at [319, 187] on div "Confirm" at bounding box center [319, 185] width 16 height 6
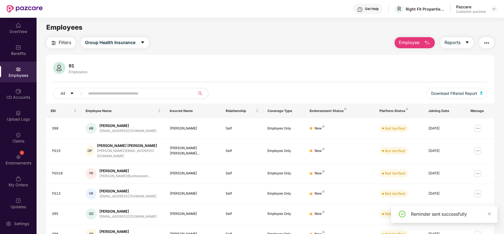
click at [487, 40] on img "button" at bounding box center [487, 43] width 7 height 7
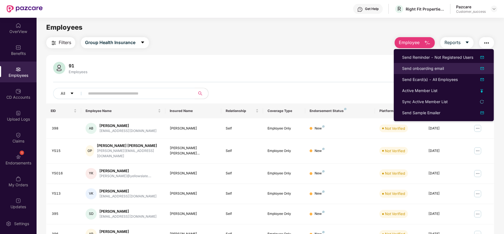
click at [407, 63] on li "Send onboarding email" at bounding box center [444, 68] width 100 height 11
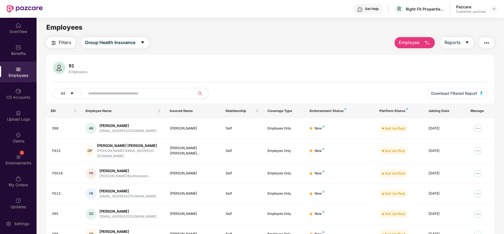
click at [482, 39] on button "button" at bounding box center [486, 42] width 15 height 11
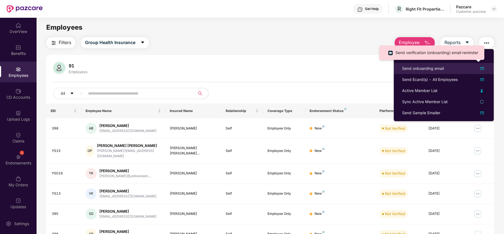
click at [429, 69] on div "Send onboarding email" at bounding box center [423, 68] width 42 height 6
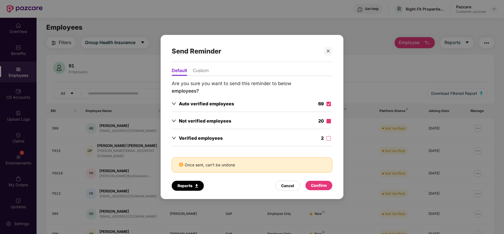
click at [328, 123] on label at bounding box center [329, 121] width 4 height 6
drag, startPoint x: 326, startPoint y: 134, endPoint x: 331, endPoint y: 143, distance: 10.0
click at [326, 135] on div "2" at bounding box center [326, 139] width 10 height 8
click at [320, 187] on div "Confirm" at bounding box center [319, 185] width 16 height 6
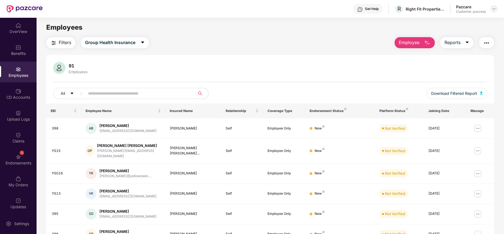
click at [492, 9] on img at bounding box center [494, 9] width 4 height 4
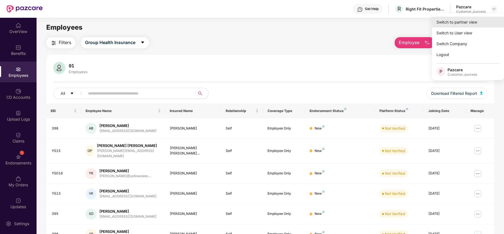
click at [472, 18] on div "Switch to partner view" at bounding box center [468, 22] width 72 height 11
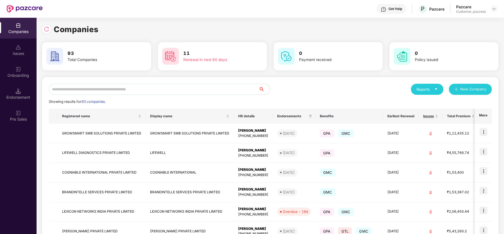
click at [24, 67] on div "Onboarding" at bounding box center [18, 72] width 37 height 21
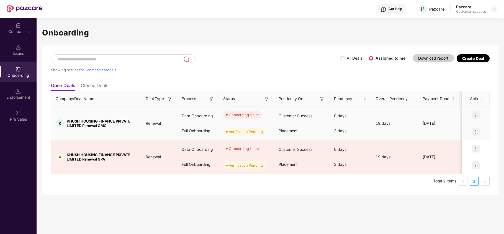
click at [475, 113] on img at bounding box center [476, 115] width 8 height 8
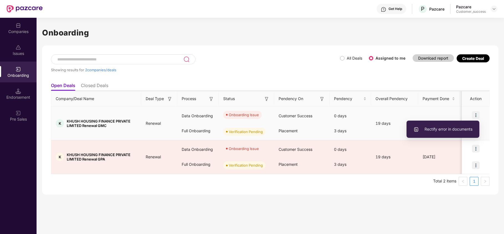
click at [456, 130] on span "Rectify error in documents" at bounding box center [443, 129] width 59 height 6
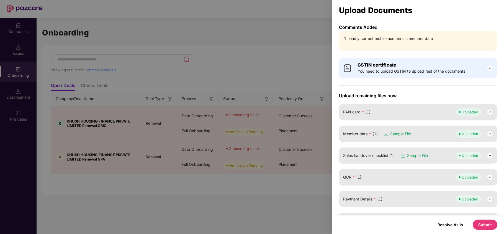
click at [293, 184] on div at bounding box center [252, 117] width 504 height 234
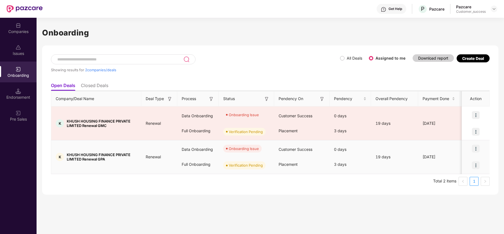
click at [476, 147] on img at bounding box center [476, 149] width 8 height 8
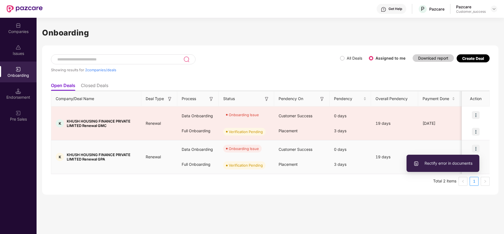
click at [444, 162] on span "Rectify error in documents" at bounding box center [443, 163] width 59 height 6
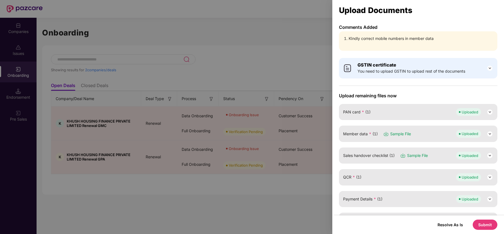
click at [488, 132] on img at bounding box center [490, 134] width 7 height 7
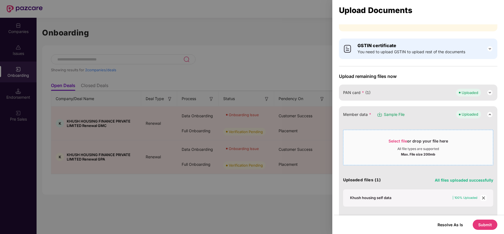
scroll to position [37, 0]
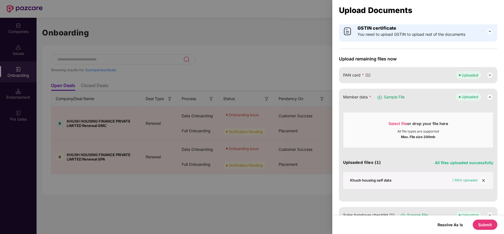
click at [382, 180] on div "Khush housing self data" at bounding box center [370, 180] width 41 height 5
click at [285, 59] on div at bounding box center [252, 117] width 504 height 234
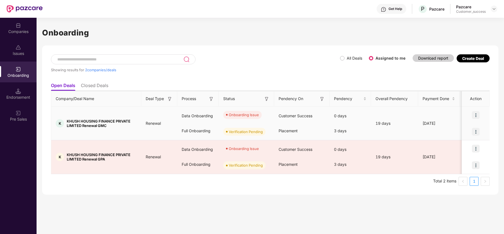
click at [477, 114] on img at bounding box center [476, 115] width 8 height 8
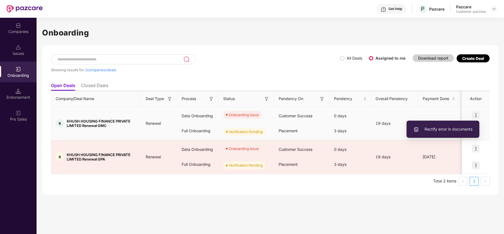
click at [447, 131] on li "Rectify error in documents" at bounding box center [443, 129] width 73 height 12
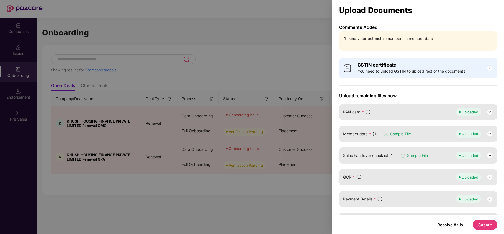
click at [491, 133] on img at bounding box center [490, 134] width 7 height 7
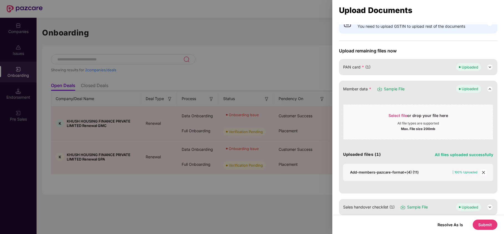
scroll to position [74, 0]
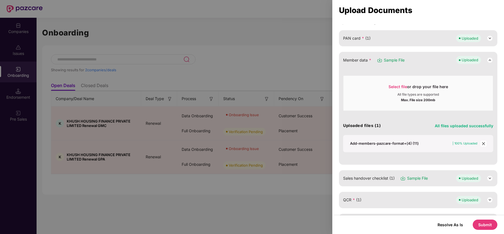
click at [407, 142] on div "Add-members-pazcare-format+(4) (11)" at bounding box center [384, 143] width 69 height 5
